Goal: Information Seeking & Learning: Learn about a topic

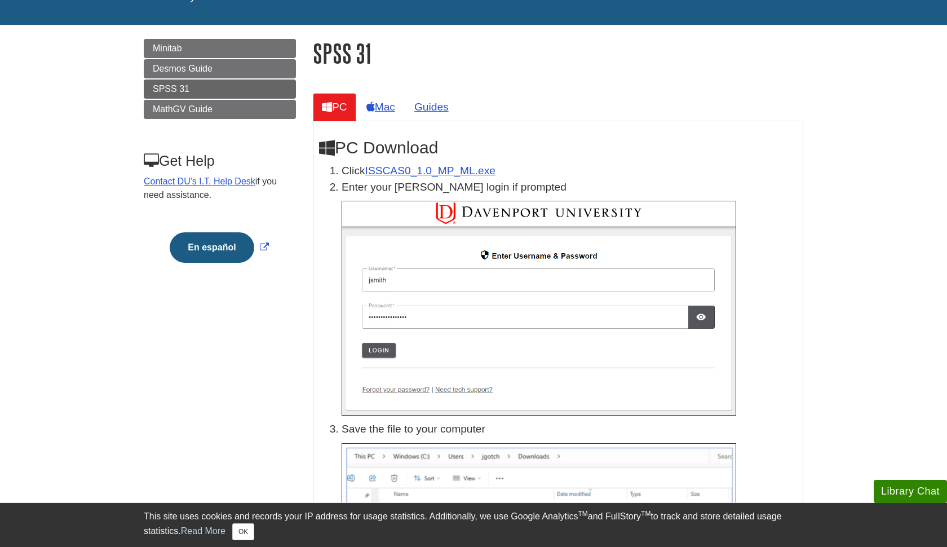
scroll to position [106, 0]
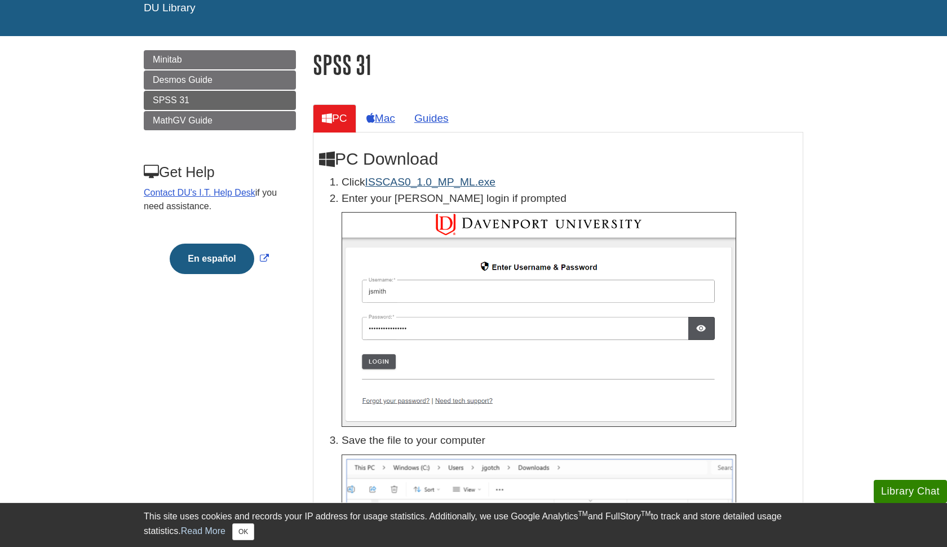
click at [456, 179] on link "ISSCAS0_1.0_MP_ML.exe" at bounding box center [430, 182] width 130 height 12
click at [175, 103] on span "SPSS 31" at bounding box center [171, 100] width 37 height 10
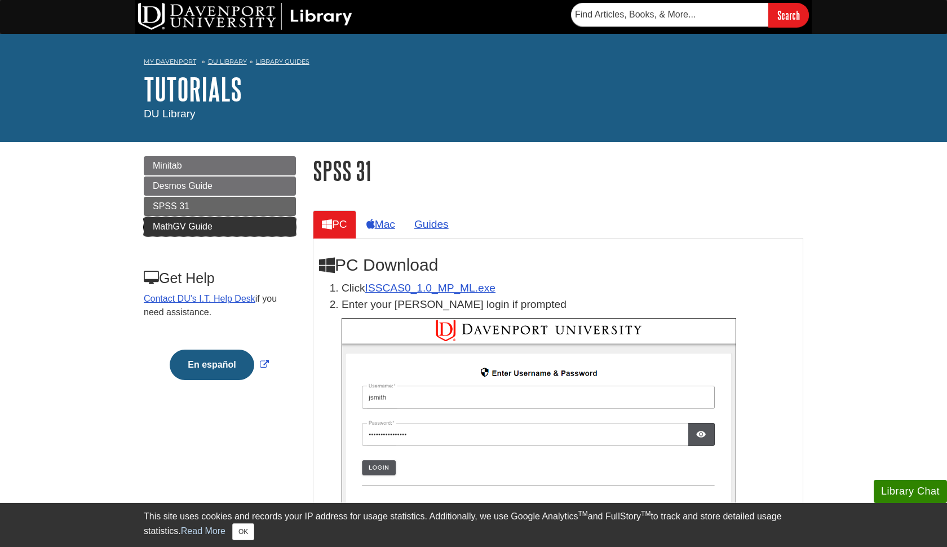
click at [196, 231] on link "MathGV Guide" at bounding box center [220, 226] width 152 height 19
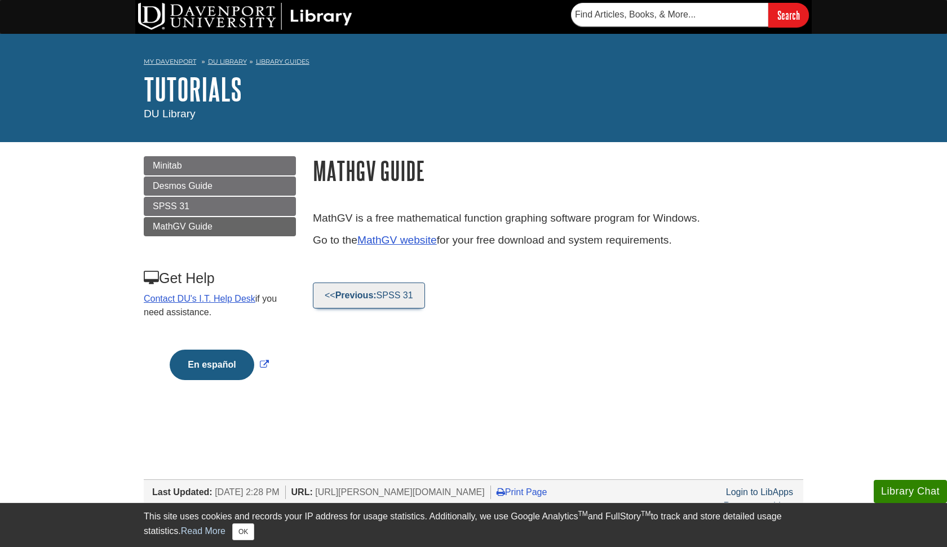
click at [392, 294] on link "<< Previous: SPSS 31" at bounding box center [369, 296] width 112 height 26
